Goal: Transaction & Acquisition: Book appointment/travel/reservation

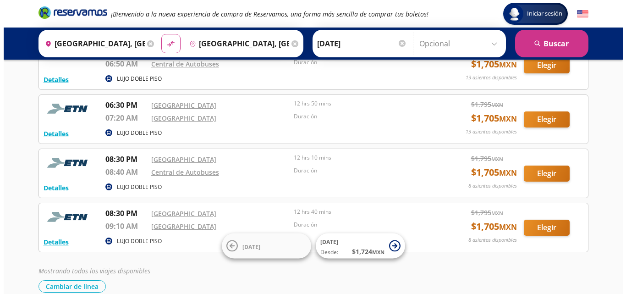
scroll to position [330, 0]
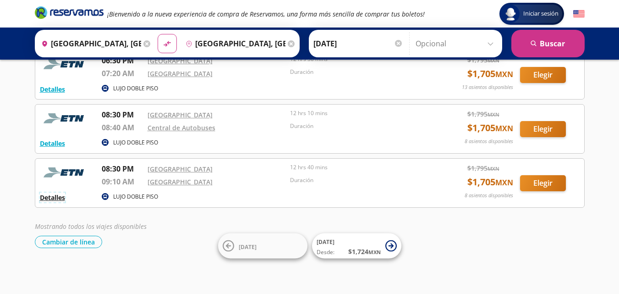
click at [44, 195] on button "Detalles" at bounding box center [52, 197] width 25 height 10
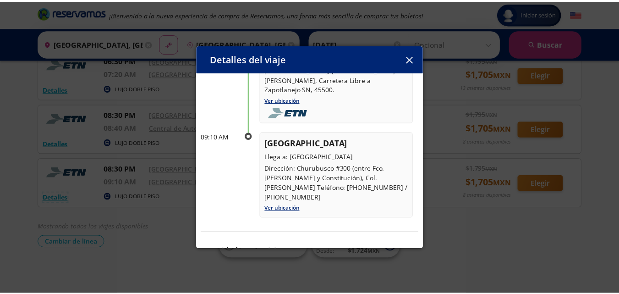
scroll to position [137, 0]
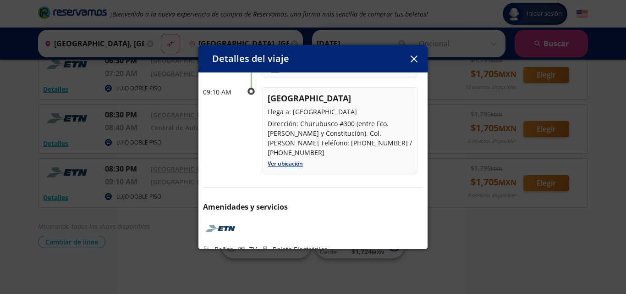
click at [414, 63] on button "button" at bounding box center [414, 59] width 14 height 14
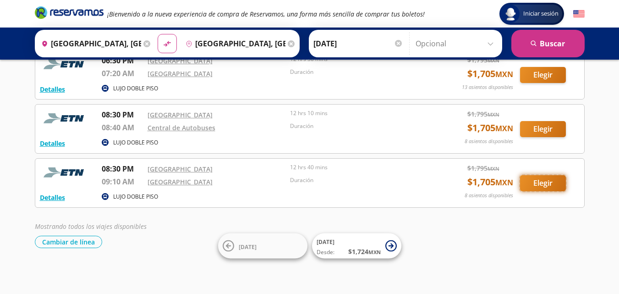
click at [553, 184] on button "Elegir" at bounding box center [543, 183] width 46 height 16
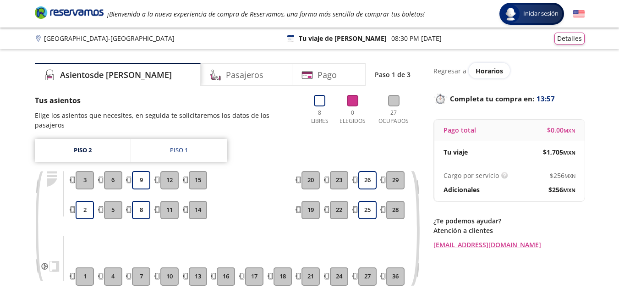
scroll to position [46, 0]
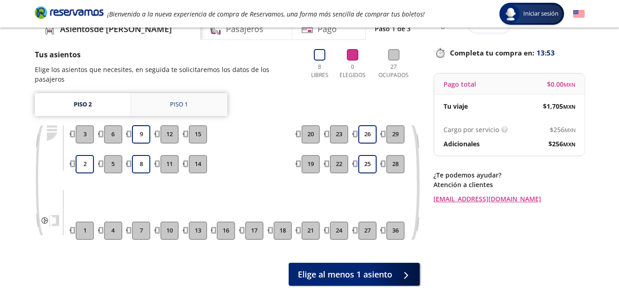
click at [182, 100] on div "Piso 1" at bounding box center [179, 104] width 18 height 9
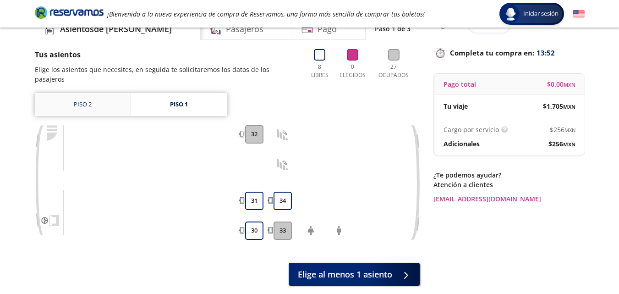
click at [117, 93] on link "Piso 2" at bounding box center [83, 104] width 96 height 23
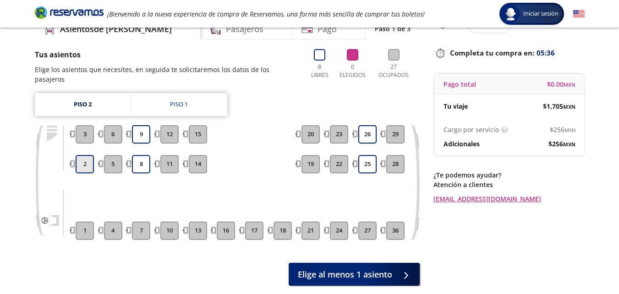
click at [82, 157] on button "2" at bounding box center [85, 164] width 18 height 18
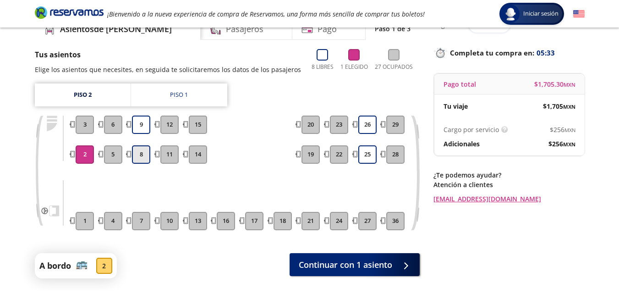
click at [139, 156] on button "8" at bounding box center [141, 154] width 18 height 18
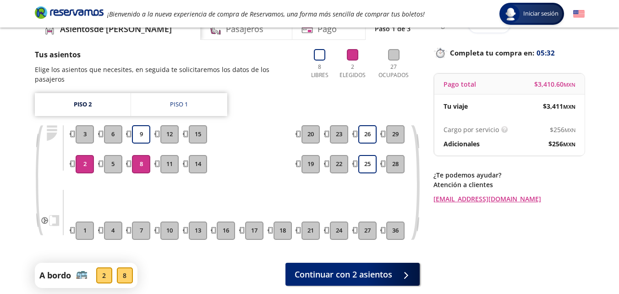
click at [136, 157] on button "8" at bounding box center [141, 164] width 18 height 18
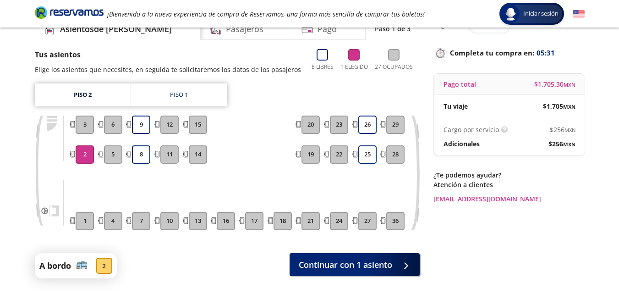
click at [87, 152] on button "2" at bounding box center [85, 154] width 18 height 18
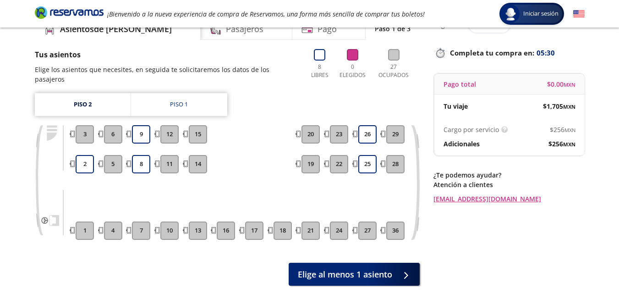
click at [196, 221] on button "13" at bounding box center [198, 230] width 18 height 18
click at [195, 224] on button "13" at bounding box center [198, 230] width 18 height 18
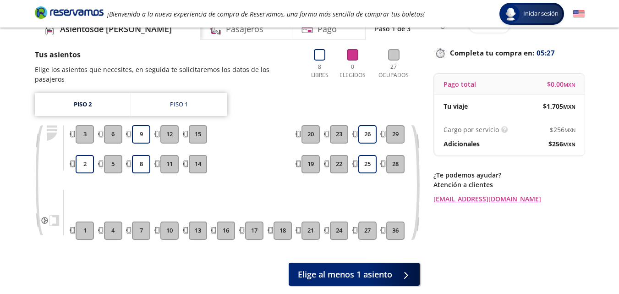
click at [203, 223] on button "13" at bounding box center [198, 230] width 18 height 18
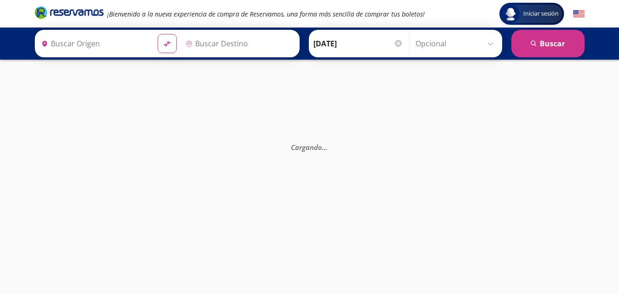
type input "[GEOGRAPHIC_DATA], [GEOGRAPHIC_DATA]"
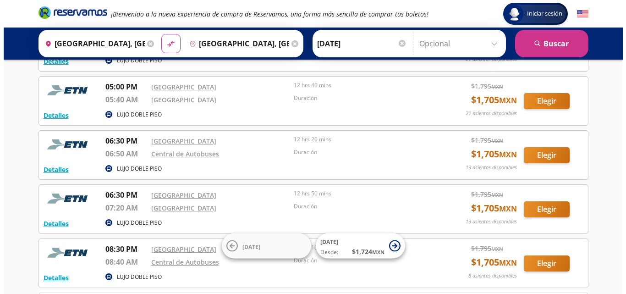
scroll to position [330, 0]
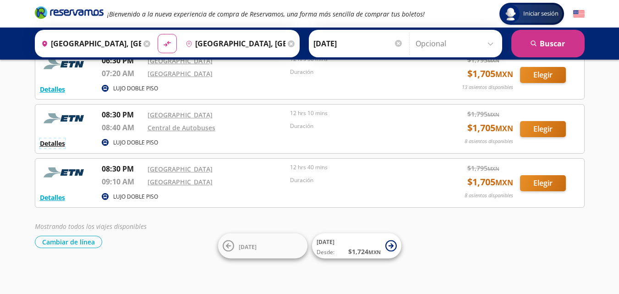
click at [58, 140] on button "Detalles" at bounding box center [52, 143] width 25 height 10
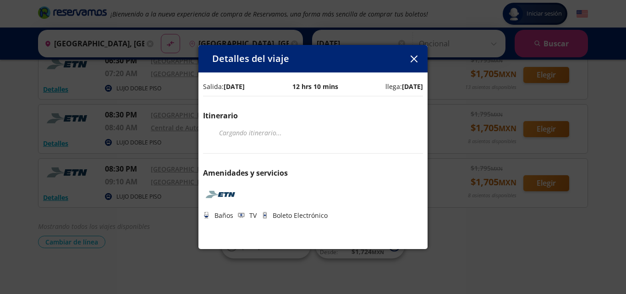
click at [415, 59] on icon "button" at bounding box center [413, 58] width 7 height 7
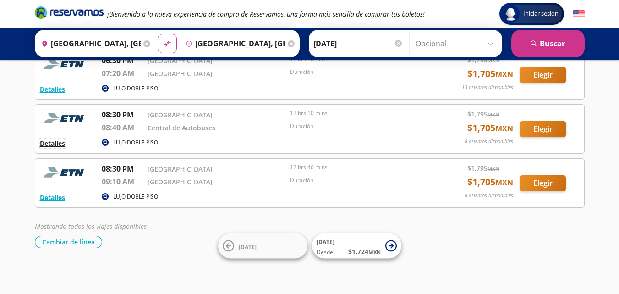
click at [54, 143] on button "Detalles" at bounding box center [52, 143] width 25 height 10
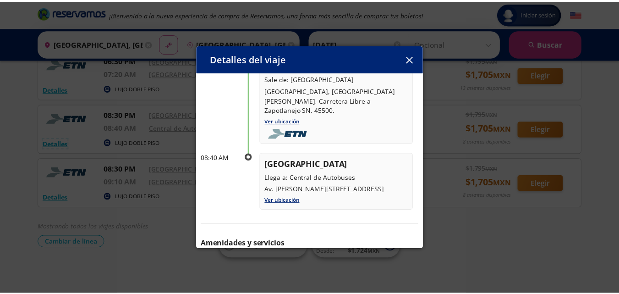
scroll to position [127, 0]
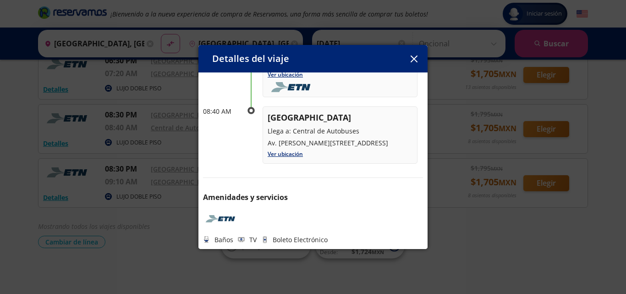
click at [413, 60] on icon "button" at bounding box center [413, 58] width 7 height 7
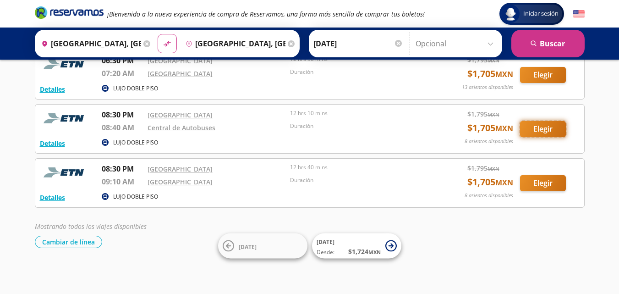
click at [536, 123] on button "Elegir" at bounding box center [543, 129] width 46 height 16
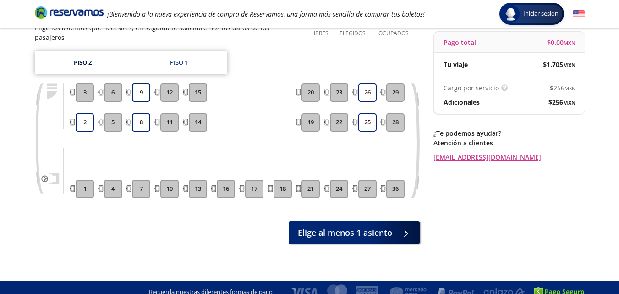
scroll to position [42, 0]
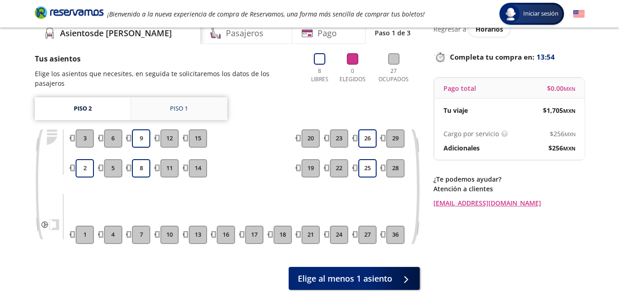
click at [170, 104] on div "Piso 1" at bounding box center [179, 108] width 18 height 9
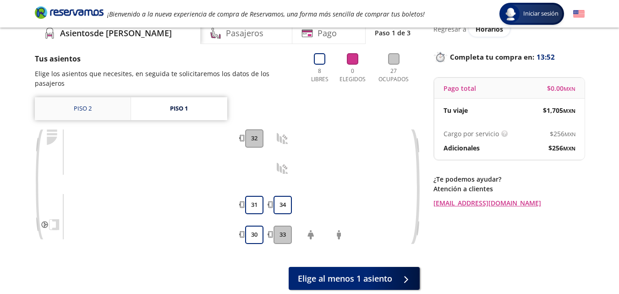
click at [98, 97] on link "Piso 2" at bounding box center [83, 108] width 96 height 23
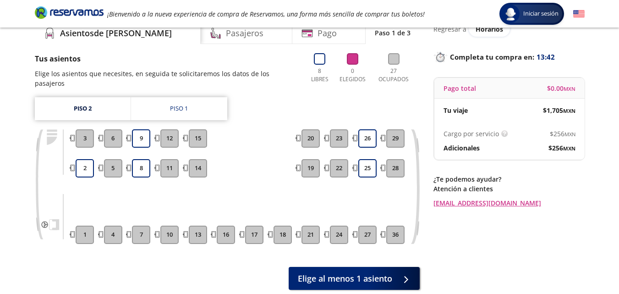
click at [82, 225] on button "1" at bounding box center [85, 234] width 18 height 18
click at [86, 225] on button "1" at bounding box center [85, 234] width 18 height 18
click at [109, 230] on button "4" at bounding box center [113, 234] width 18 height 18
click at [89, 159] on button "2" at bounding box center [85, 168] width 18 height 18
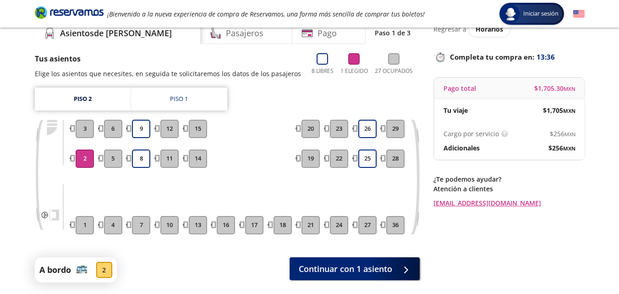
click at [85, 162] on button "2" at bounding box center [85, 158] width 18 height 18
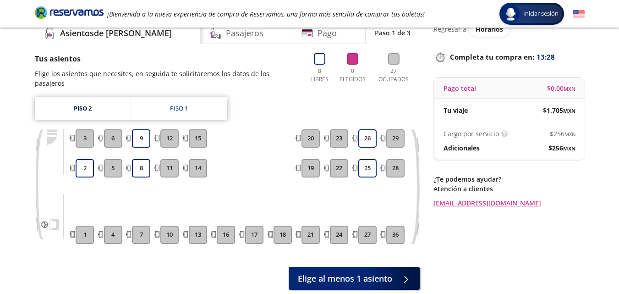
click at [350, 59] on icon at bounding box center [352, 58] width 11 height 11
click at [316, 62] on icon at bounding box center [319, 58] width 11 height 11
click at [157, 98] on link "Piso 1" at bounding box center [179, 108] width 96 height 23
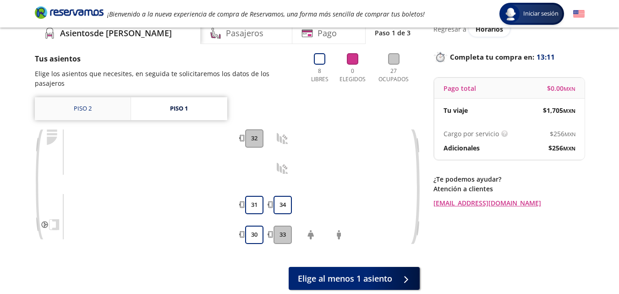
click at [85, 100] on link "Piso 2" at bounding box center [83, 108] width 96 height 23
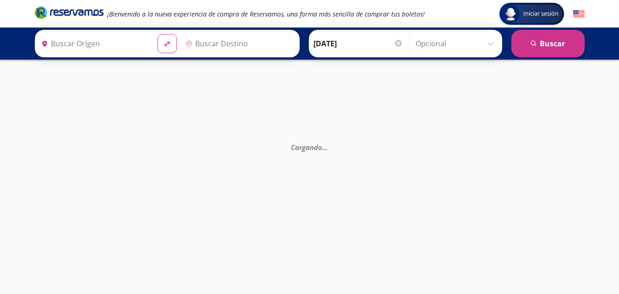
type input "[GEOGRAPHIC_DATA], [GEOGRAPHIC_DATA]"
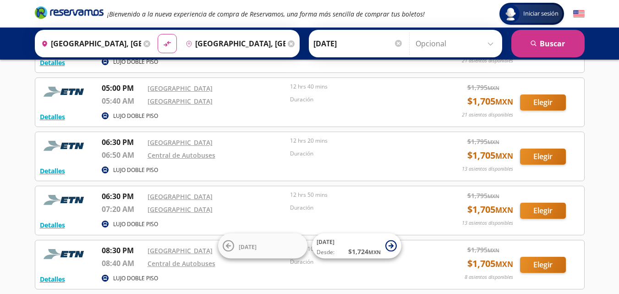
scroll to position [183, 0]
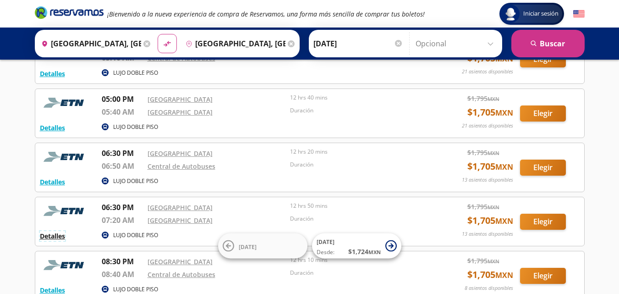
click at [51, 235] on button "Detalles" at bounding box center [52, 236] width 25 height 10
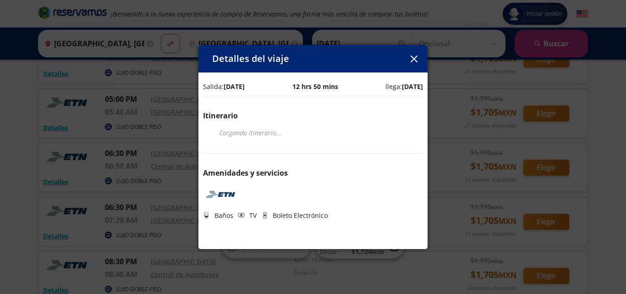
click at [411, 52] on button "button" at bounding box center [414, 59] width 14 height 14
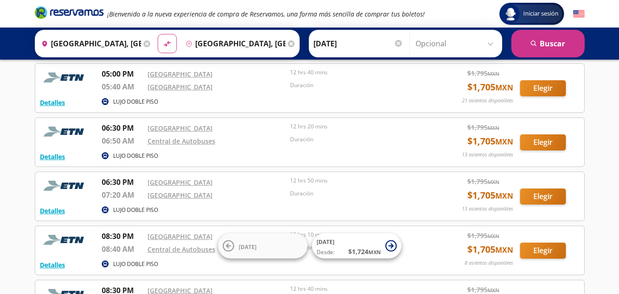
scroll to position [229, 0]
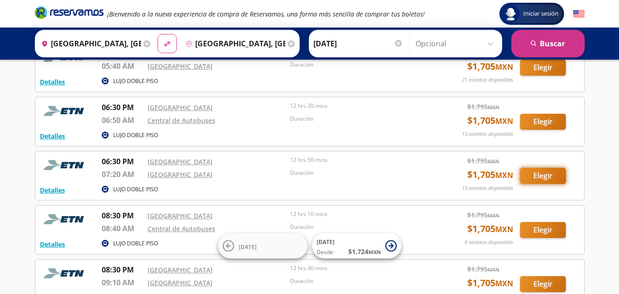
click at [557, 178] on button "Elegir" at bounding box center [543, 176] width 46 height 16
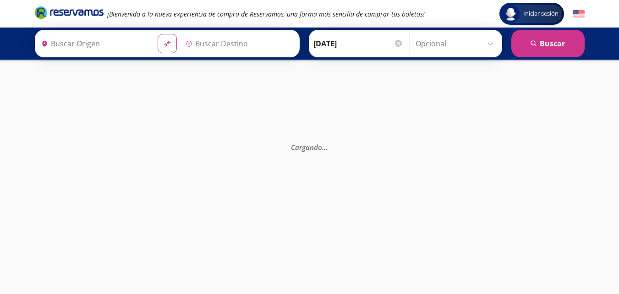
type input "[GEOGRAPHIC_DATA], [GEOGRAPHIC_DATA]"
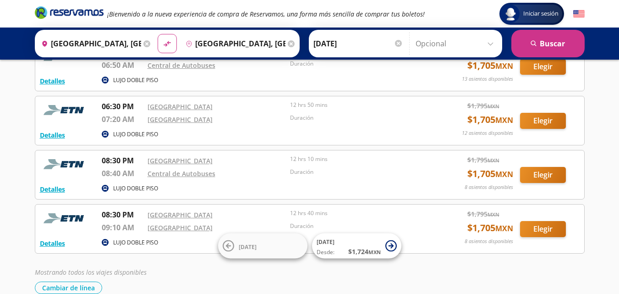
scroll to position [330, 0]
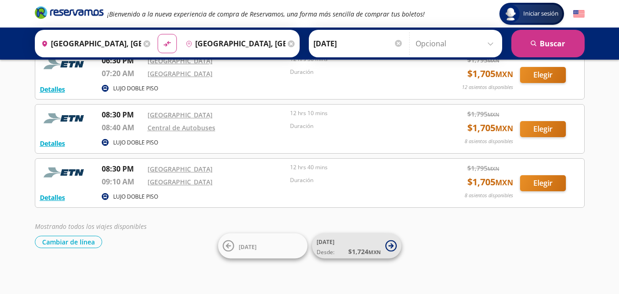
click at [353, 249] on span "$ 1,724 MXN" at bounding box center [364, 251] width 33 height 10
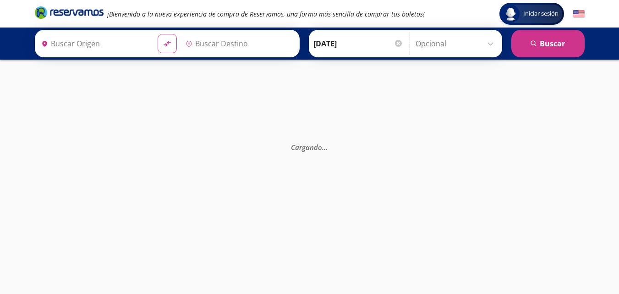
type input "[GEOGRAPHIC_DATA], [GEOGRAPHIC_DATA]"
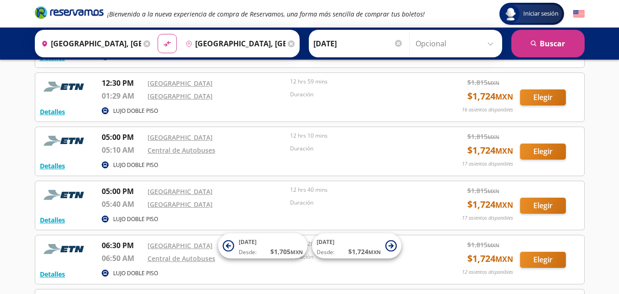
scroll to position [92, 0]
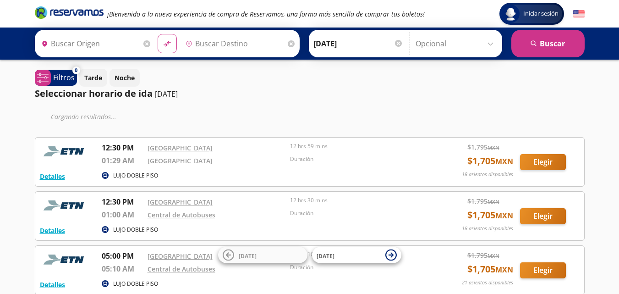
type input "[GEOGRAPHIC_DATA], [GEOGRAPHIC_DATA]"
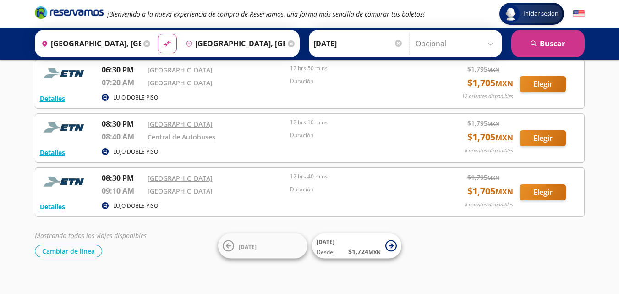
scroll to position [330, 0]
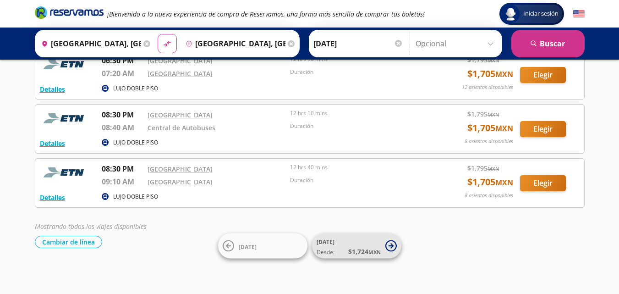
click at [376, 247] on span "$ 1,724 MXN" at bounding box center [364, 251] width 33 height 10
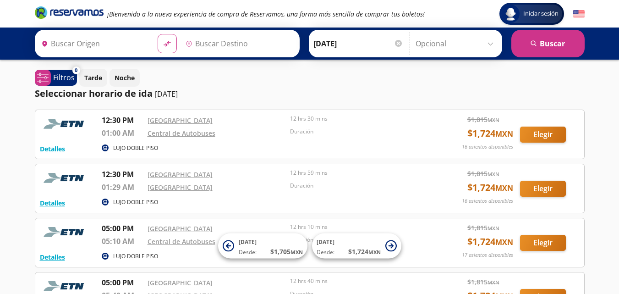
type input "[GEOGRAPHIC_DATA], [GEOGRAPHIC_DATA]"
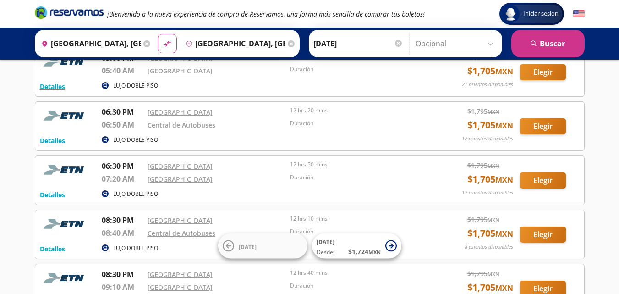
scroll to position [238, 0]
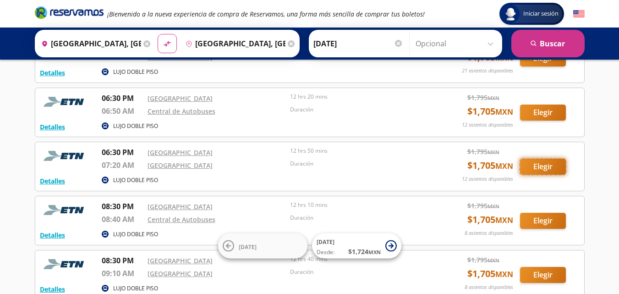
click at [536, 169] on button "Elegir" at bounding box center [543, 166] width 46 height 16
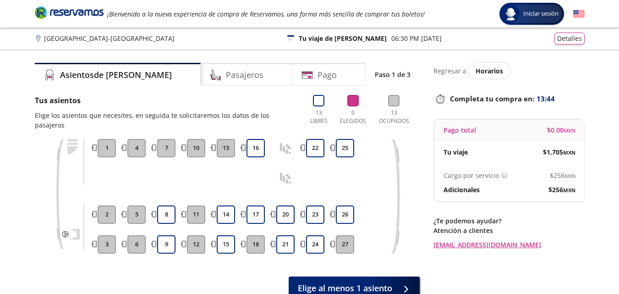
click at [230, 147] on button "13" at bounding box center [226, 148] width 18 height 18
click at [227, 139] on button "13" at bounding box center [226, 148] width 18 height 18
click at [226, 139] on button "13" at bounding box center [226, 148] width 18 height 18
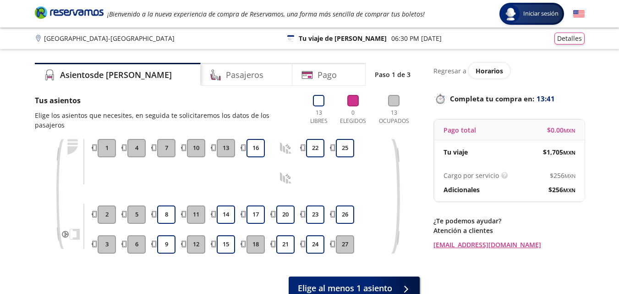
click at [226, 139] on button "13" at bounding box center [226, 148] width 18 height 18
click at [256, 139] on button "16" at bounding box center [255, 148] width 18 height 18
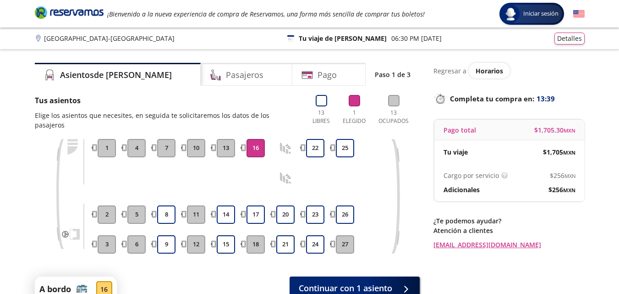
click at [256, 139] on button "16" at bounding box center [255, 148] width 18 height 18
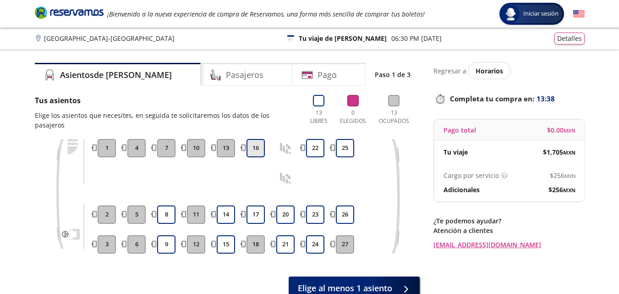
click at [256, 139] on button "16" at bounding box center [255, 148] width 18 height 18
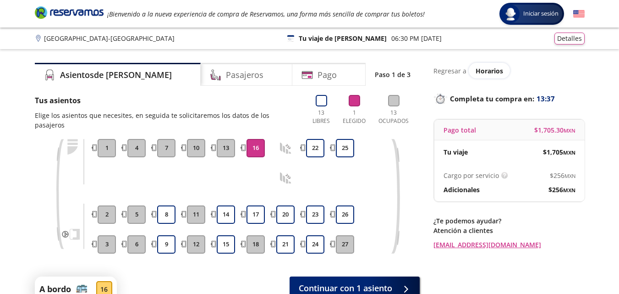
click at [256, 139] on button "16" at bounding box center [255, 148] width 18 height 18
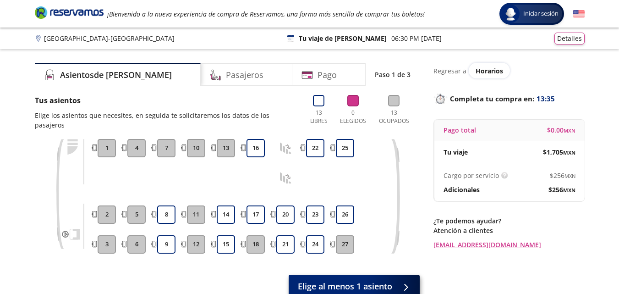
scroll to position [46, 0]
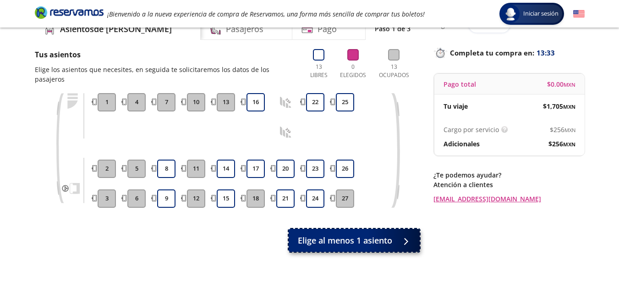
click at [379, 234] on span "Elige al menos 1 asiento" at bounding box center [345, 240] width 94 height 12
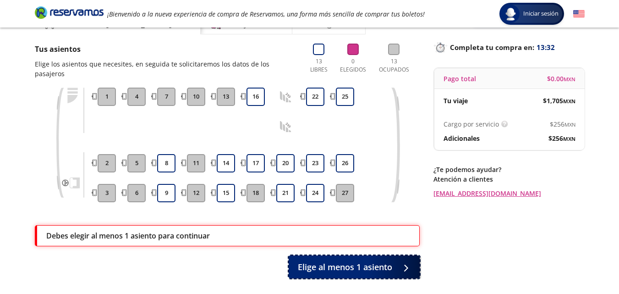
scroll to position [0, 0]
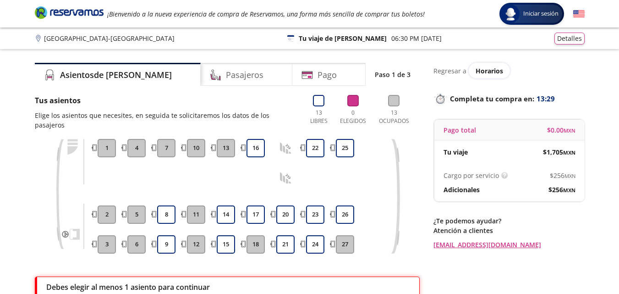
click at [12, 152] on div "Group 9 Created with Sketch. Elige tus asientos [GEOGRAPHIC_DATA] - Monterrey I…" at bounding box center [309, 194] width 619 height 389
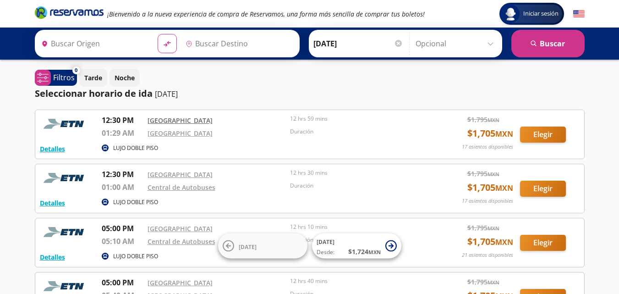
type input "[GEOGRAPHIC_DATA], [GEOGRAPHIC_DATA]"
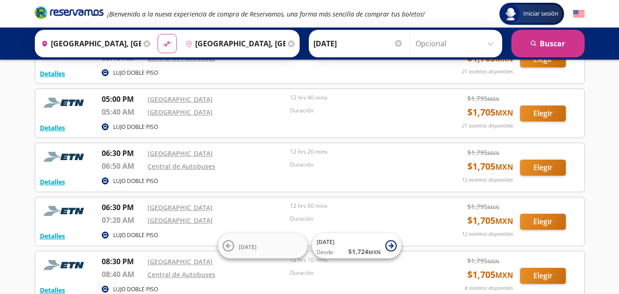
scroll to position [229, 0]
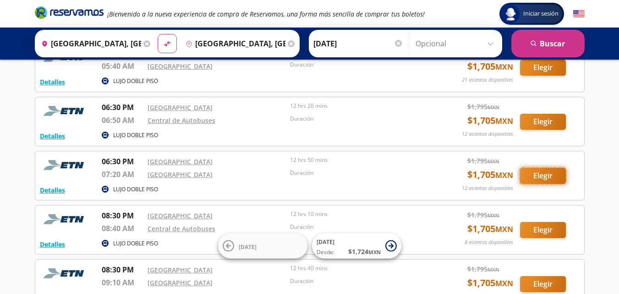
click at [527, 175] on button "Elegir" at bounding box center [543, 176] width 46 height 16
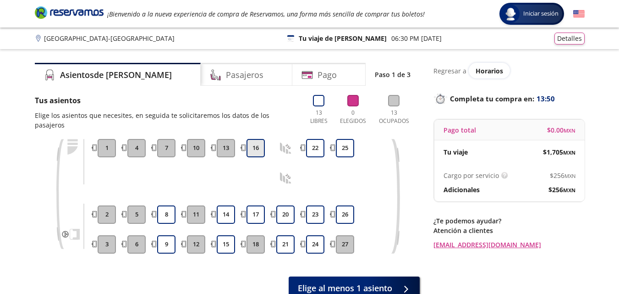
click at [246, 140] on button "16" at bounding box center [255, 148] width 18 height 18
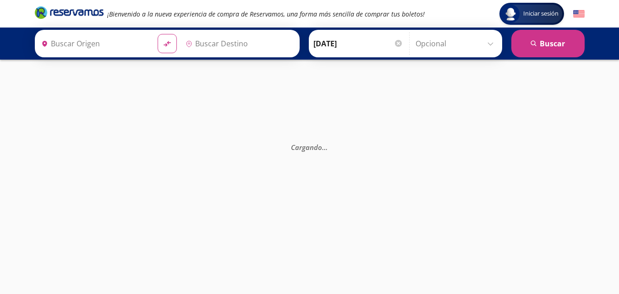
type input "[GEOGRAPHIC_DATA], [GEOGRAPHIC_DATA]"
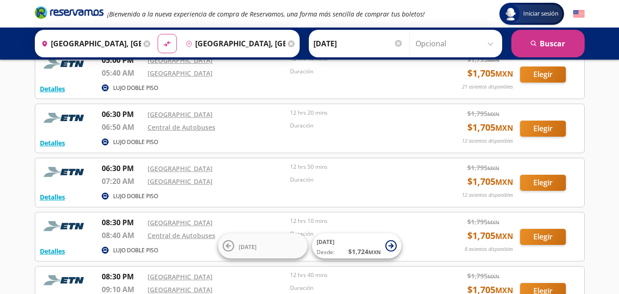
scroll to position [229, 0]
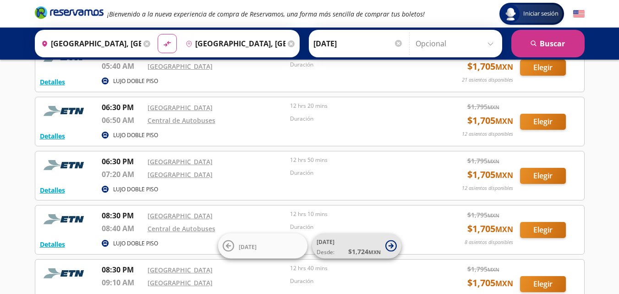
click at [348, 241] on span "[DATE] Desde: $ 1,724 MXN" at bounding box center [348, 245] width 64 height 21
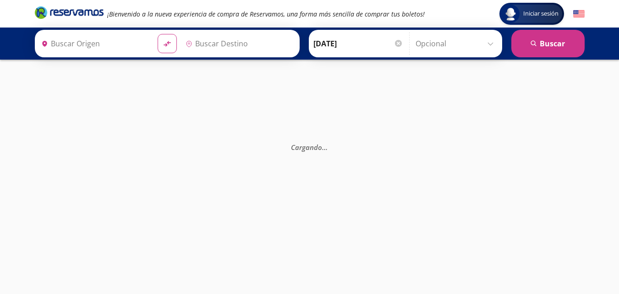
type input "[GEOGRAPHIC_DATA], [GEOGRAPHIC_DATA]"
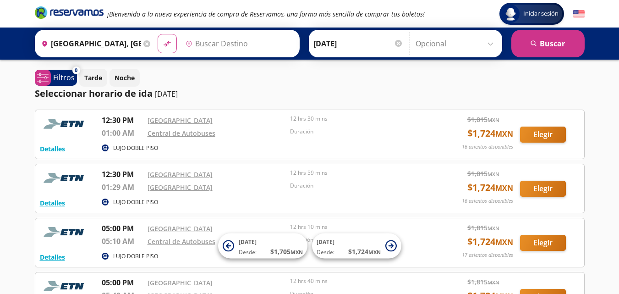
type input "[GEOGRAPHIC_DATA], [GEOGRAPHIC_DATA]"
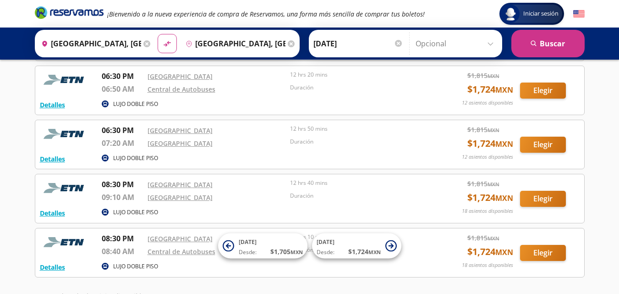
scroll to position [321, 0]
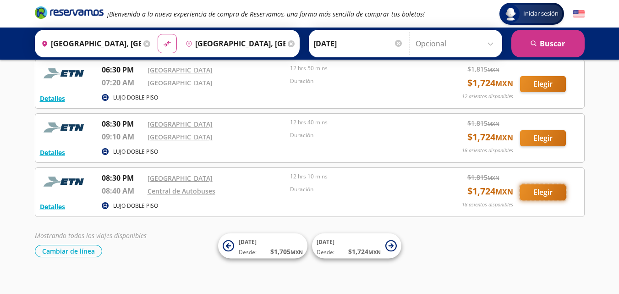
click at [535, 190] on button "Elegir" at bounding box center [543, 192] width 46 height 16
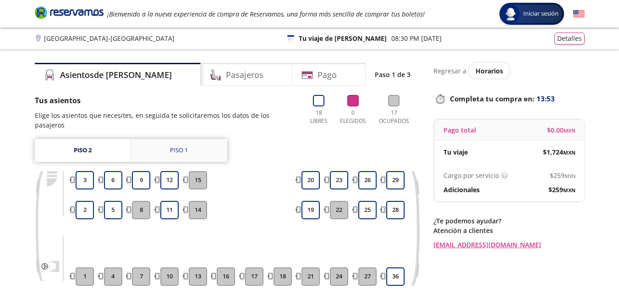
click at [160, 139] on link "Piso 1" at bounding box center [179, 150] width 96 height 23
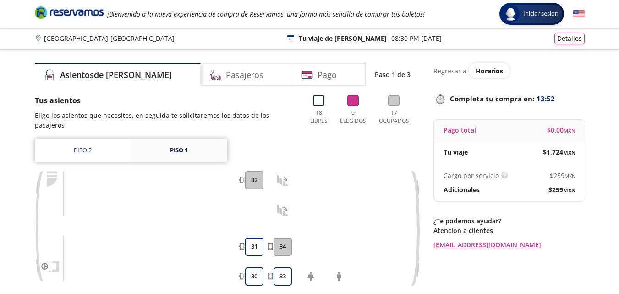
scroll to position [46, 0]
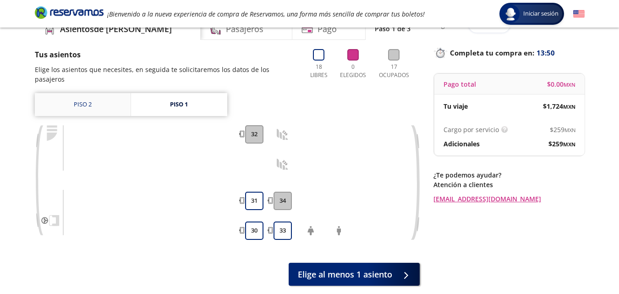
click at [99, 93] on link "Piso 2" at bounding box center [83, 104] width 96 height 23
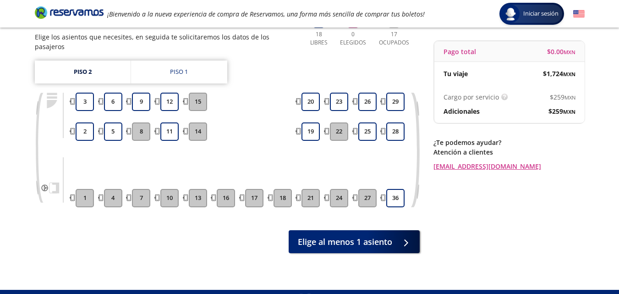
scroll to position [87, 0]
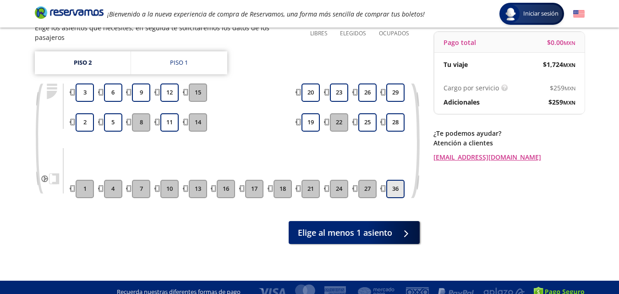
click at [391, 180] on button "36" at bounding box center [395, 189] width 18 height 18
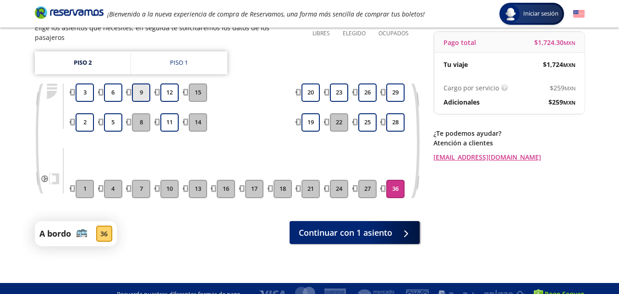
click at [142, 83] on button "9" at bounding box center [141, 92] width 18 height 18
click at [144, 83] on button "9" at bounding box center [141, 92] width 18 height 18
